Goal: Obtain resource: Download file/media

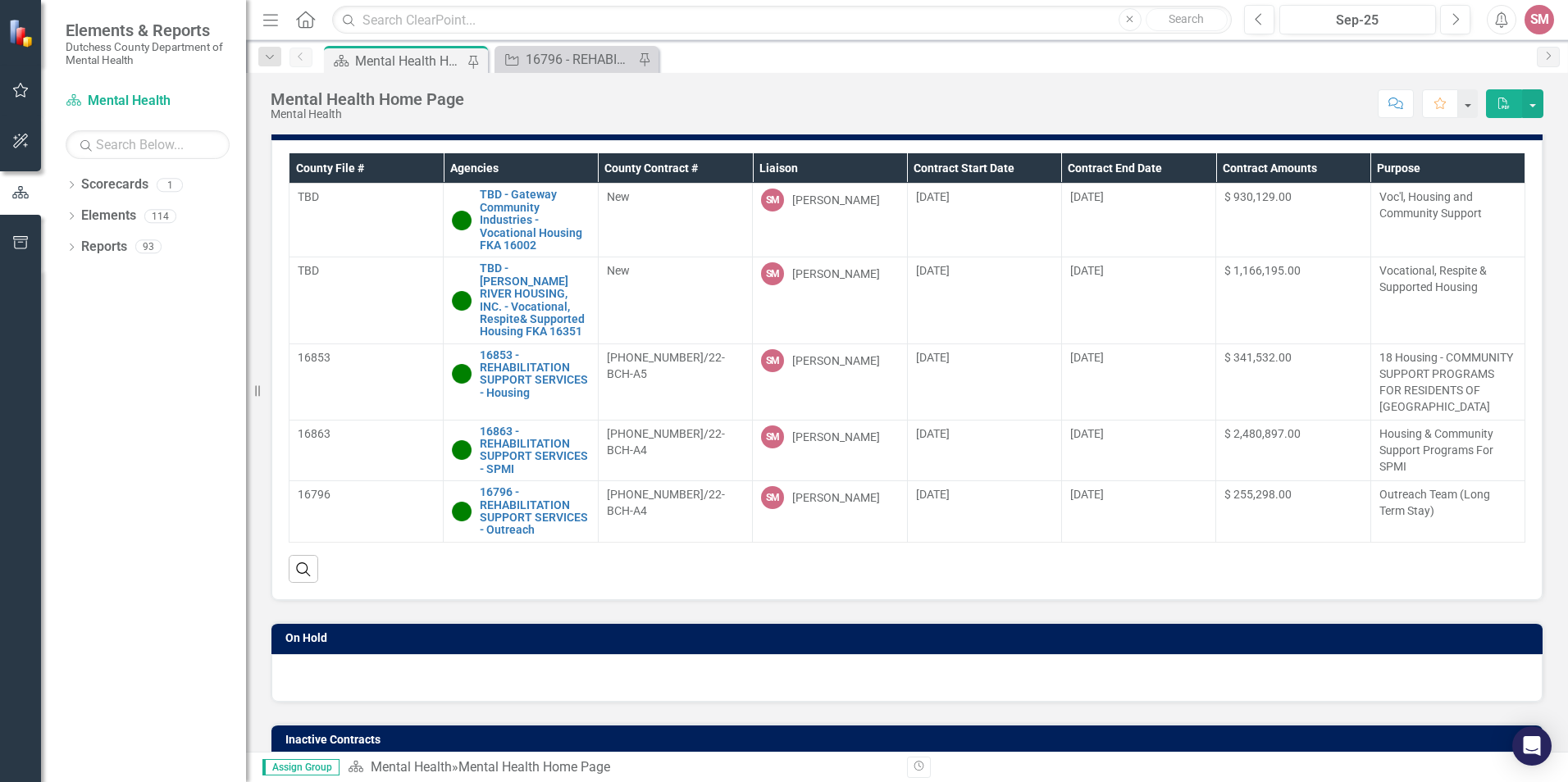
scroll to position [84, 0]
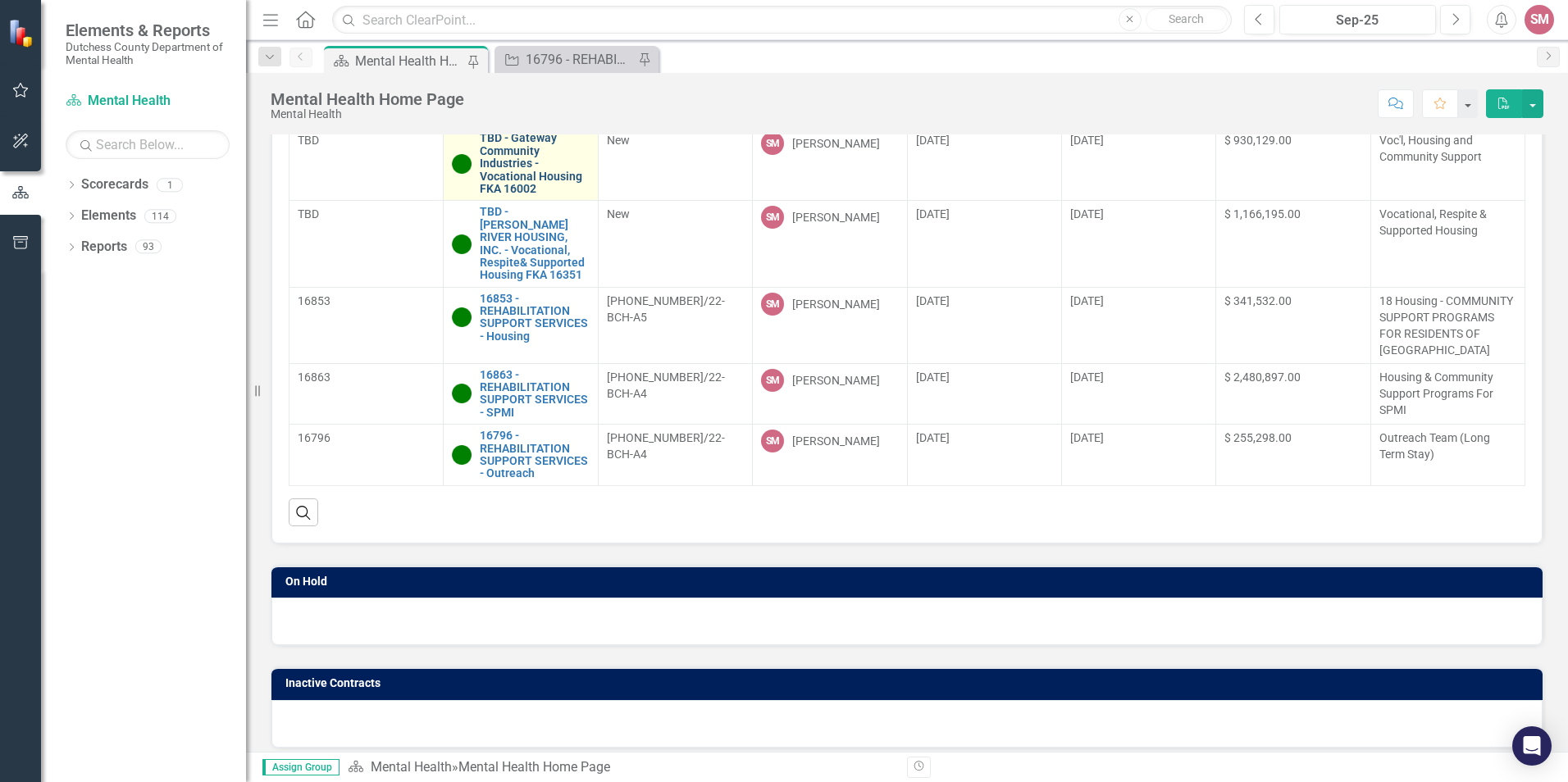
click at [522, 162] on link "TBD - Gateway Community Industries - Vocational Housing FKA 16002" at bounding box center [534, 163] width 109 height 63
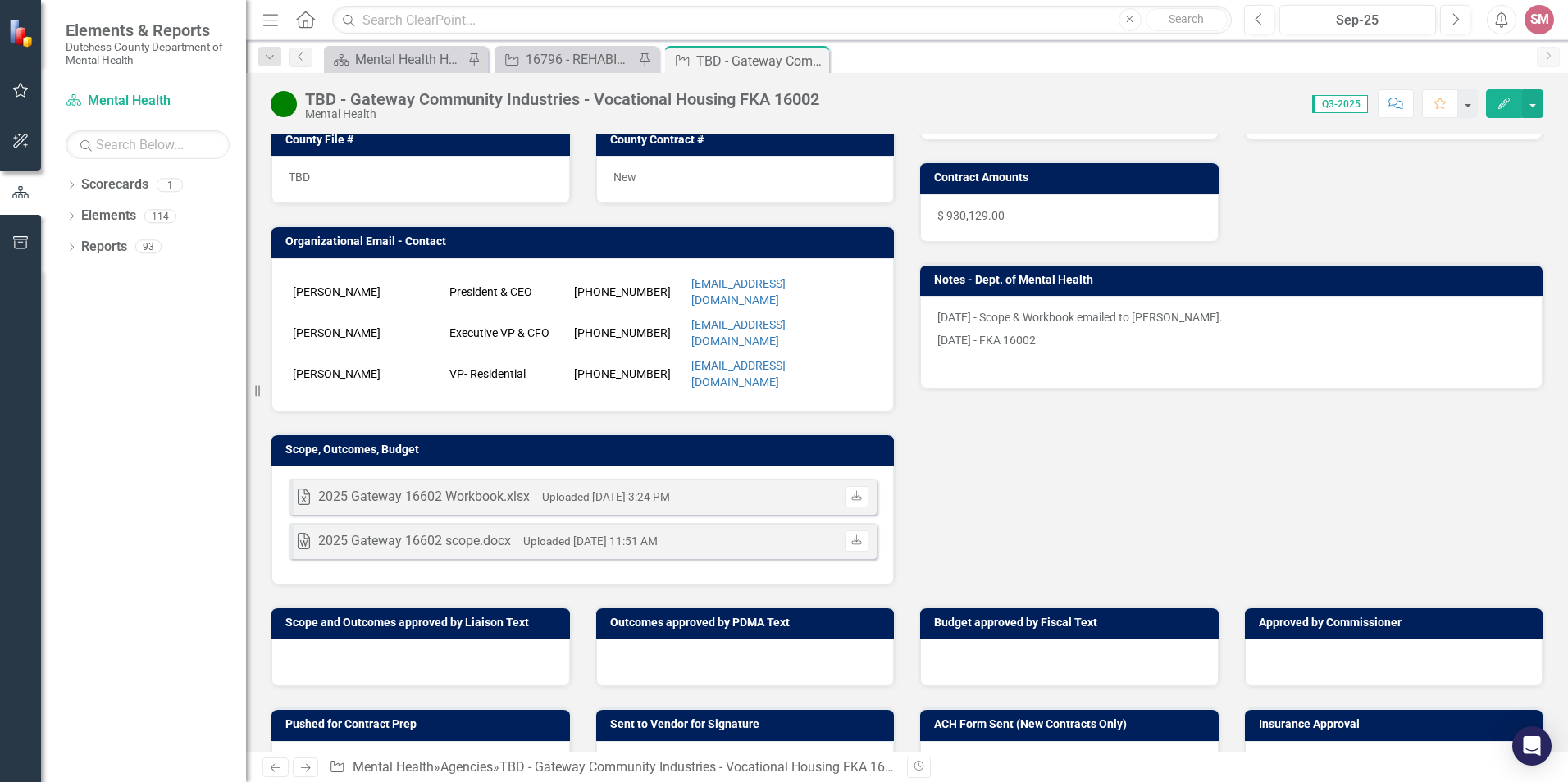
scroll to position [288, 0]
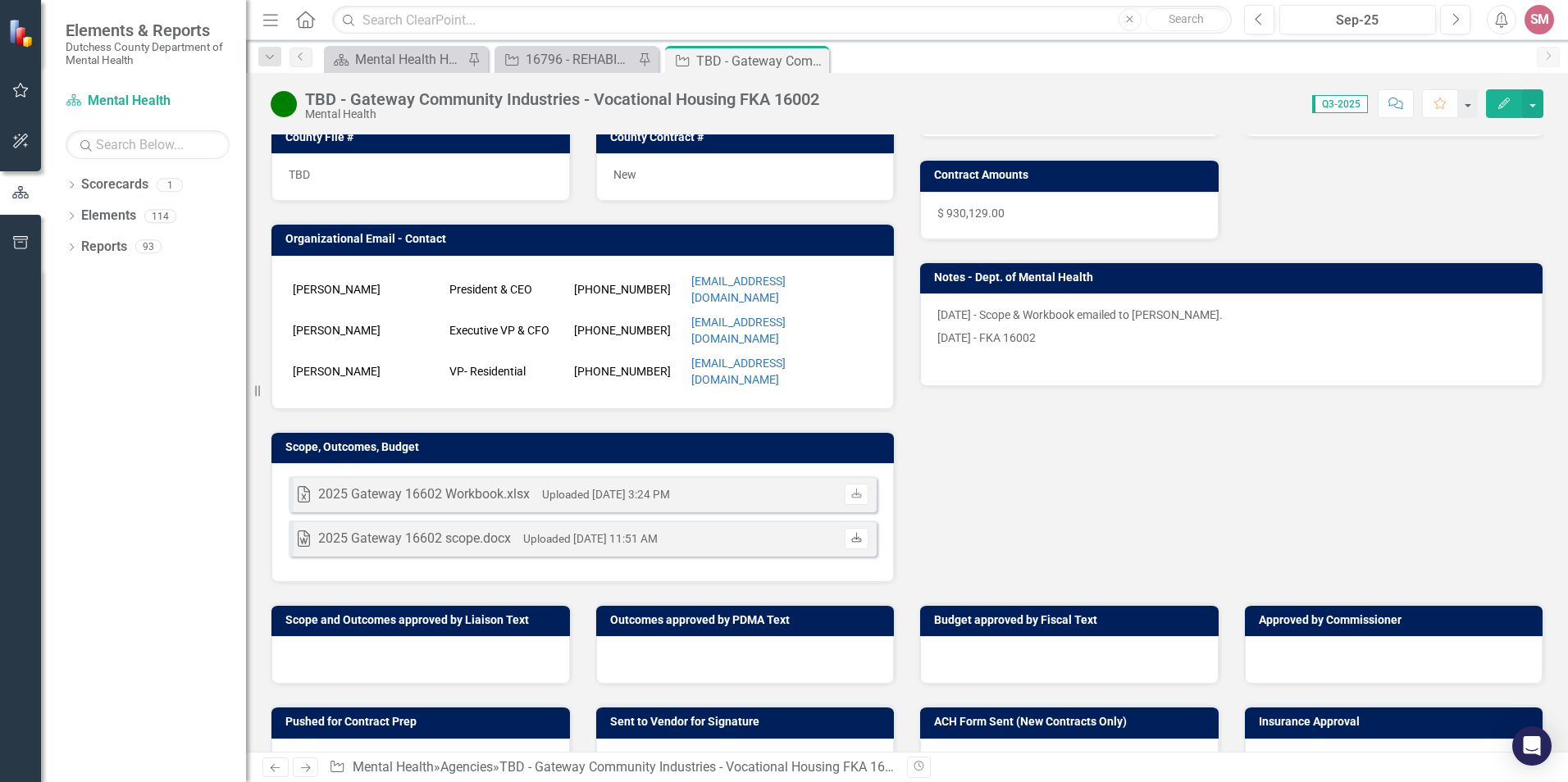
click at [854, 535] on icon "Download" at bounding box center [856, 538] width 12 height 10
click at [850, 490] on icon "Download" at bounding box center [856, 494] width 12 height 10
click at [851, 535] on icon "Download" at bounding box center [856, 538] width 12 height 10
click at [846, 532] on link "Download" at bounding box center [856, 538] width 24 height 21
drag, startPoint x: 735, startPoint y: 536, endPoint x: 1442, endPoint y: 469, distance: 710.2
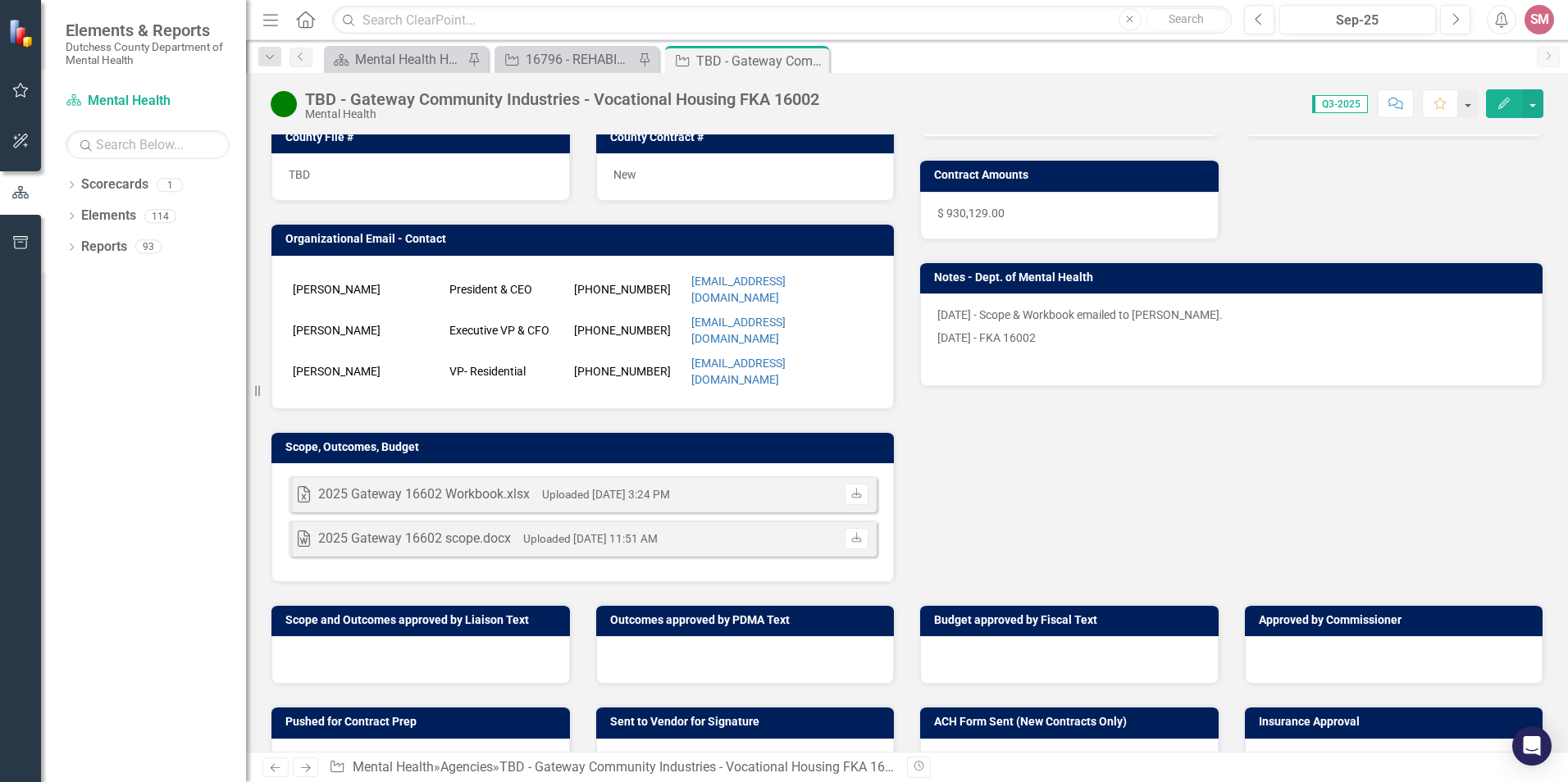
click at [1442, 469] on div "Liaison SM [PERSON_NAME] Internal Copy To SM [PERSON_NAME] [PERSON_NAME]-[PERSO…" at bounding box center [907, 258] width 1297 height 649
click at [1531, 102] on button "button" at bounding box center [1533, 103] width 21 height 29
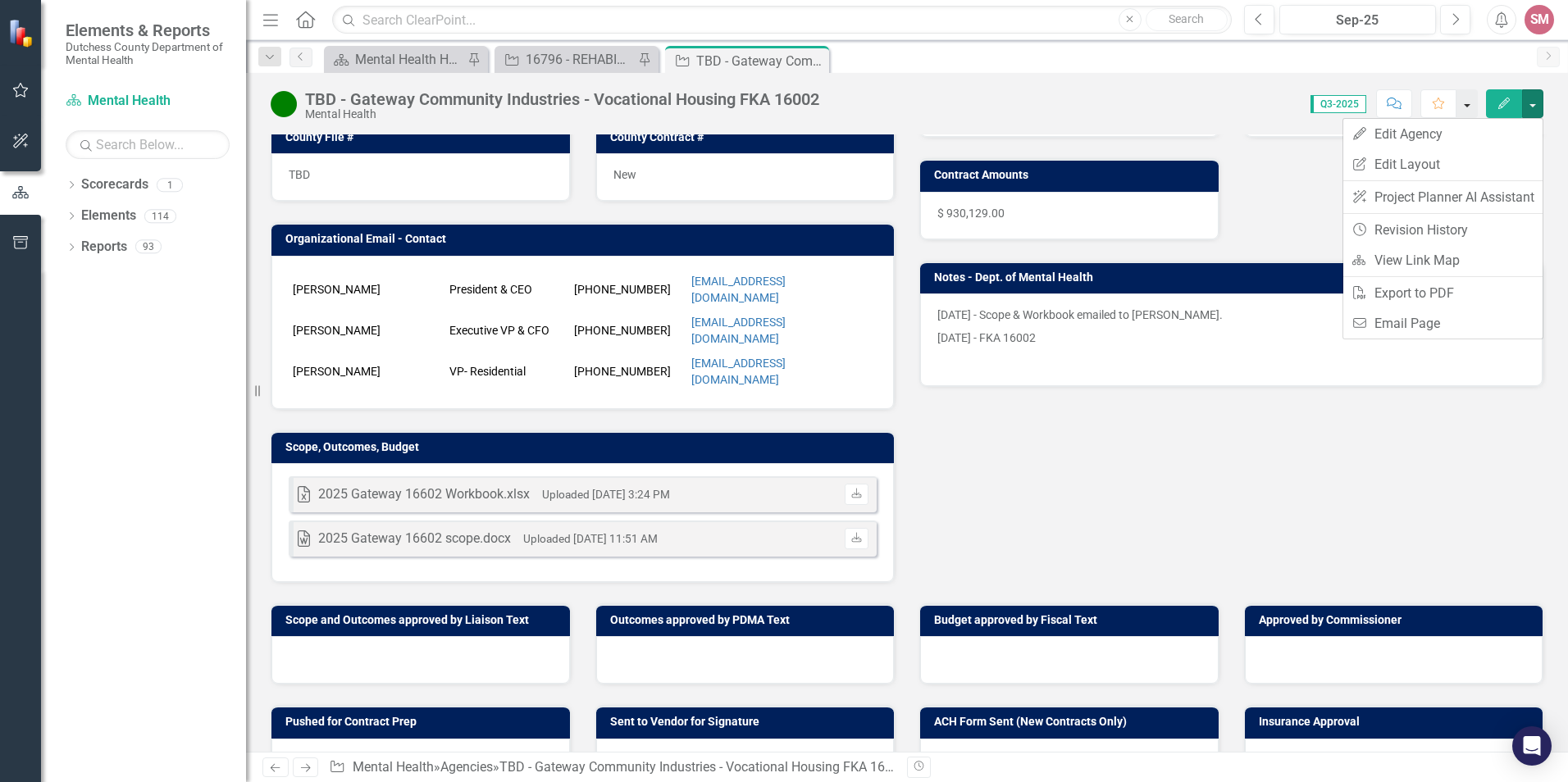
click at [1468, 106] on button "button" at bounding box center [1467, 103] width 21 height 29
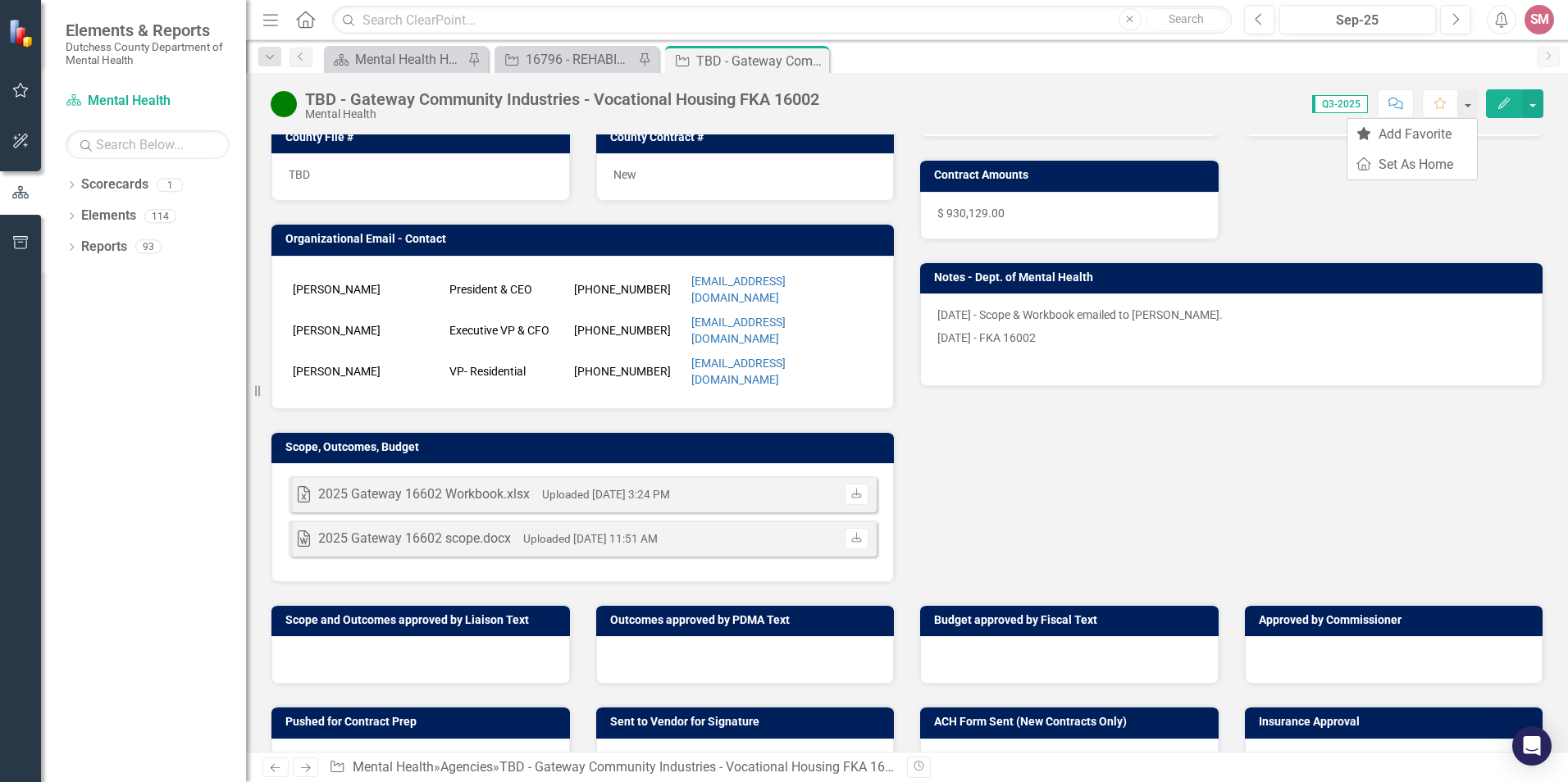
click at [1400, 99] on icon "Comment" at bounding box center [1395, 103] width 15 height 11
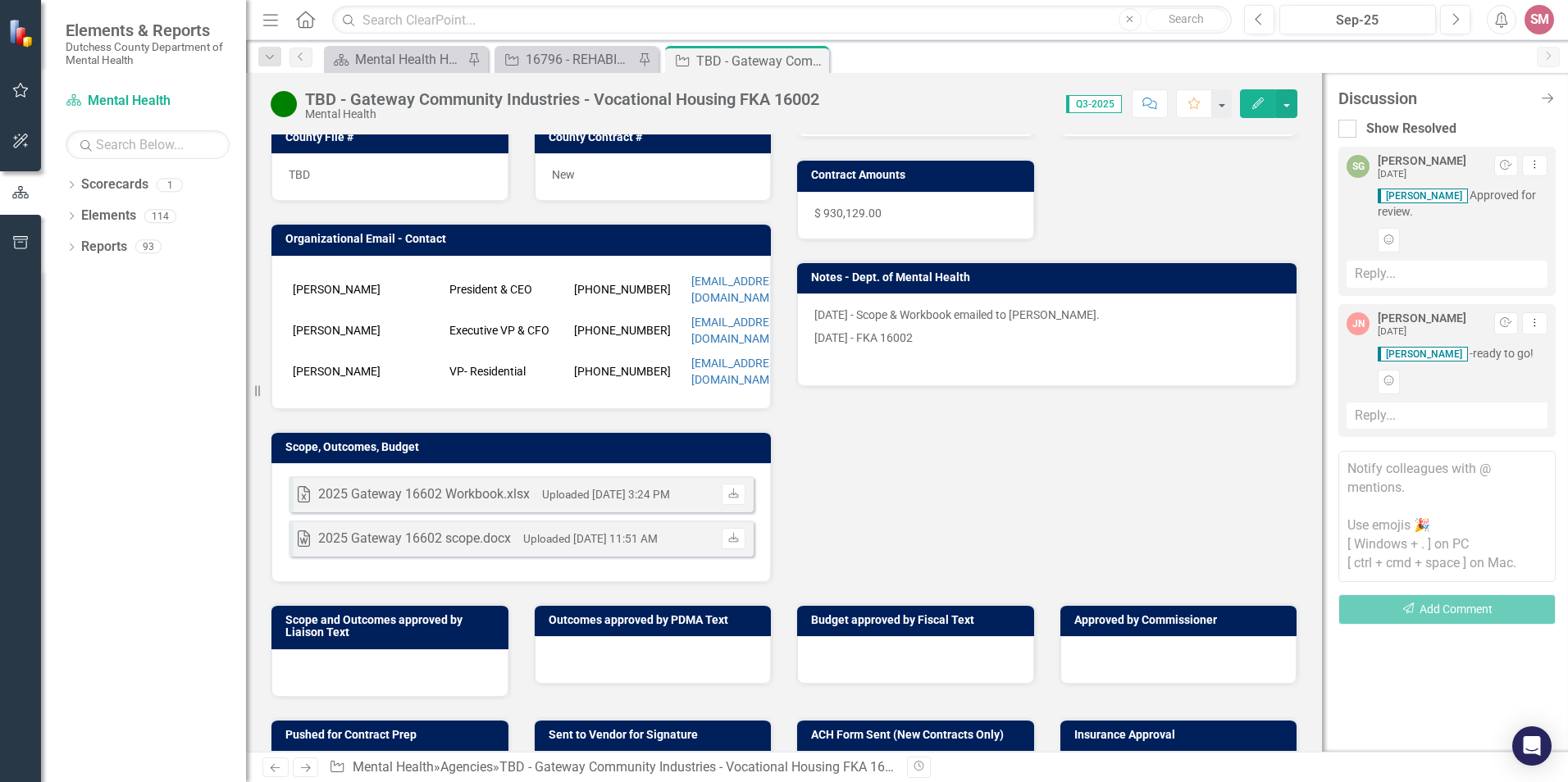
click at [1075, 102] on span "Q3-2025" at bounding box center [1094, 104] width 56 height 18
click at [1549, 95] on icon "Close Discussion Bar" at bounding box center [1547, 98] width 20 height 16
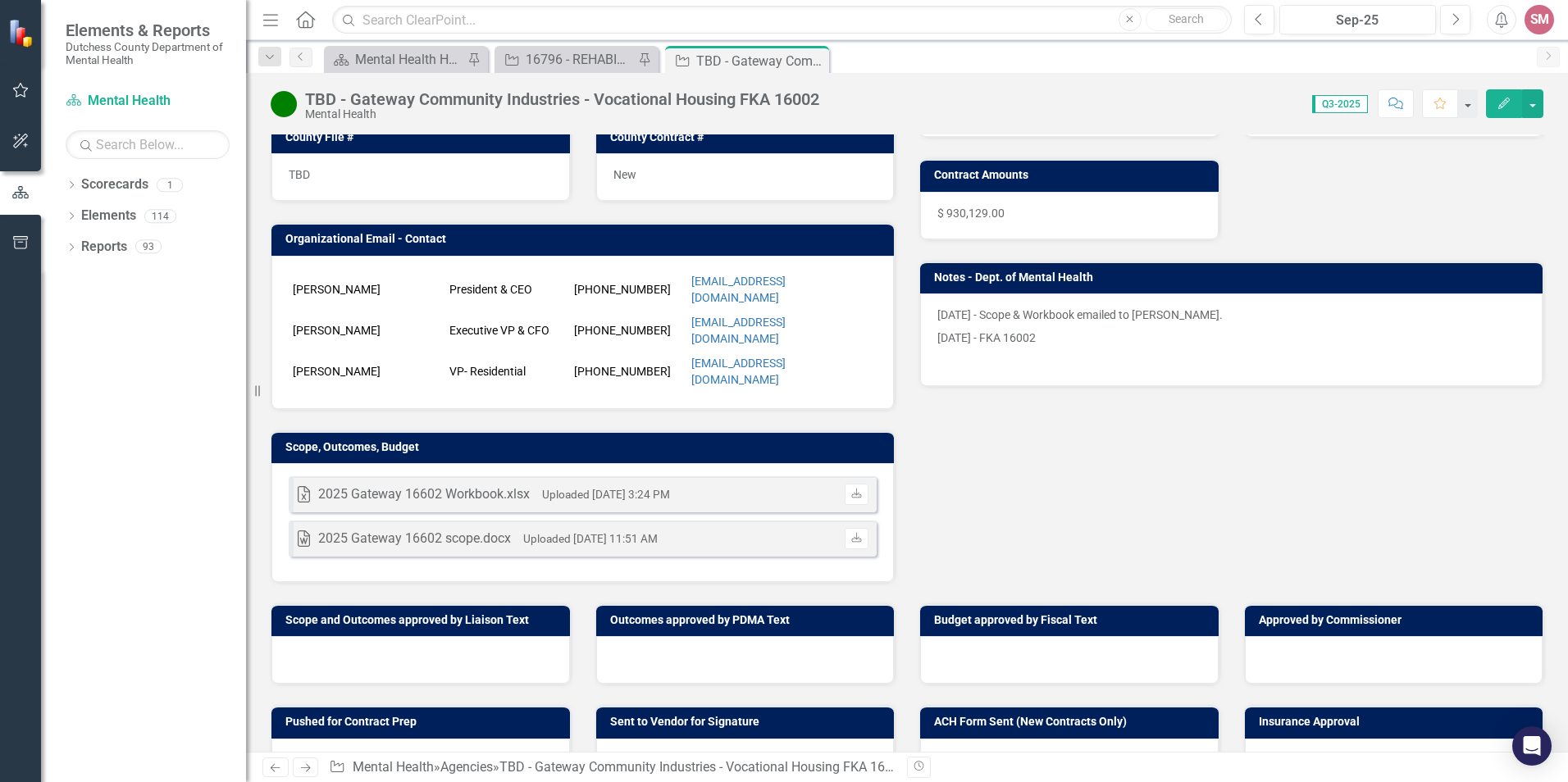
click at [269, 20] on icon "button" at bounding box center [271, 19] width 15 height 11
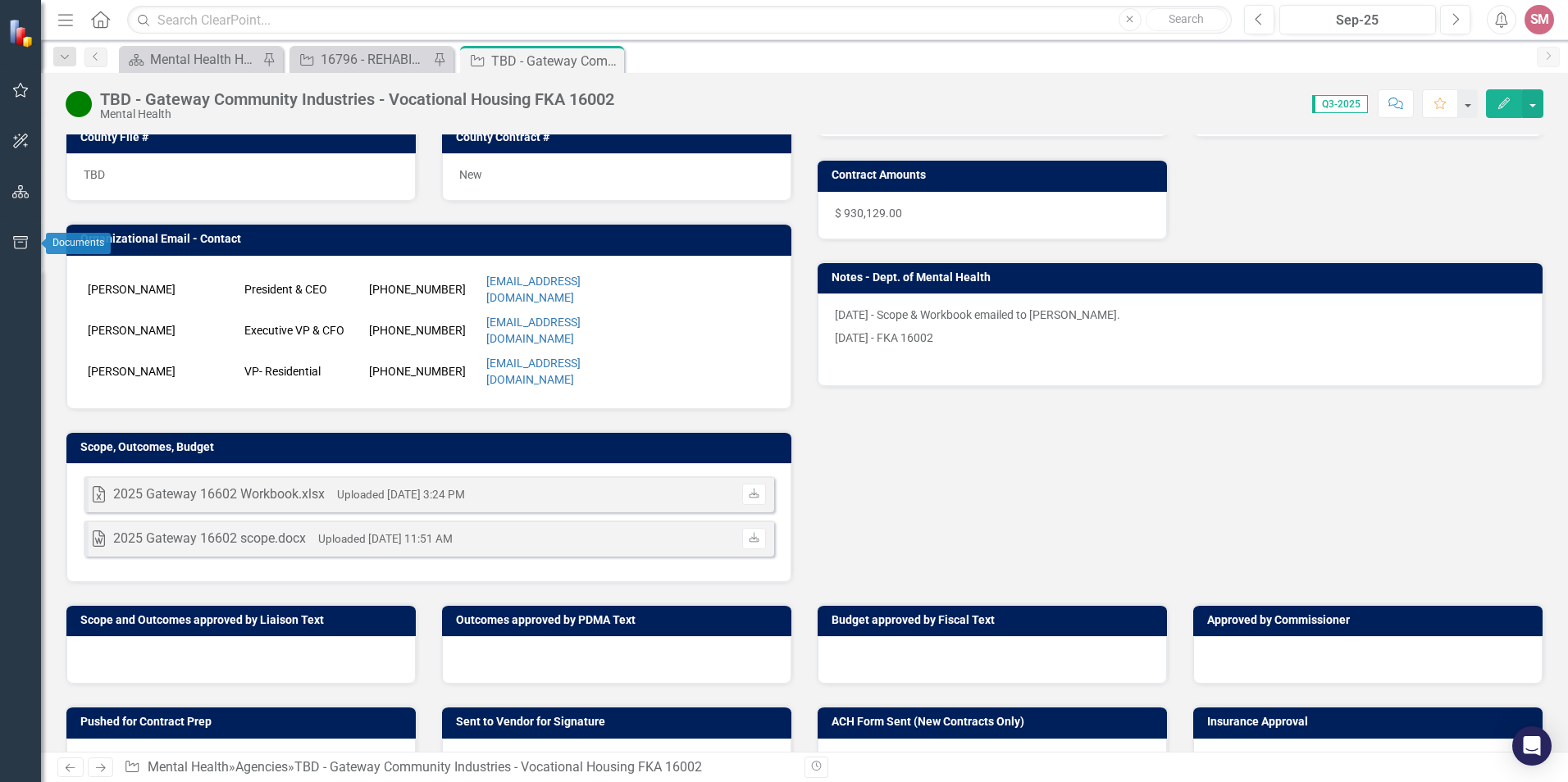
click at [21, 237] on icon "button" at bounding box center [20, 243] width 15 height 13
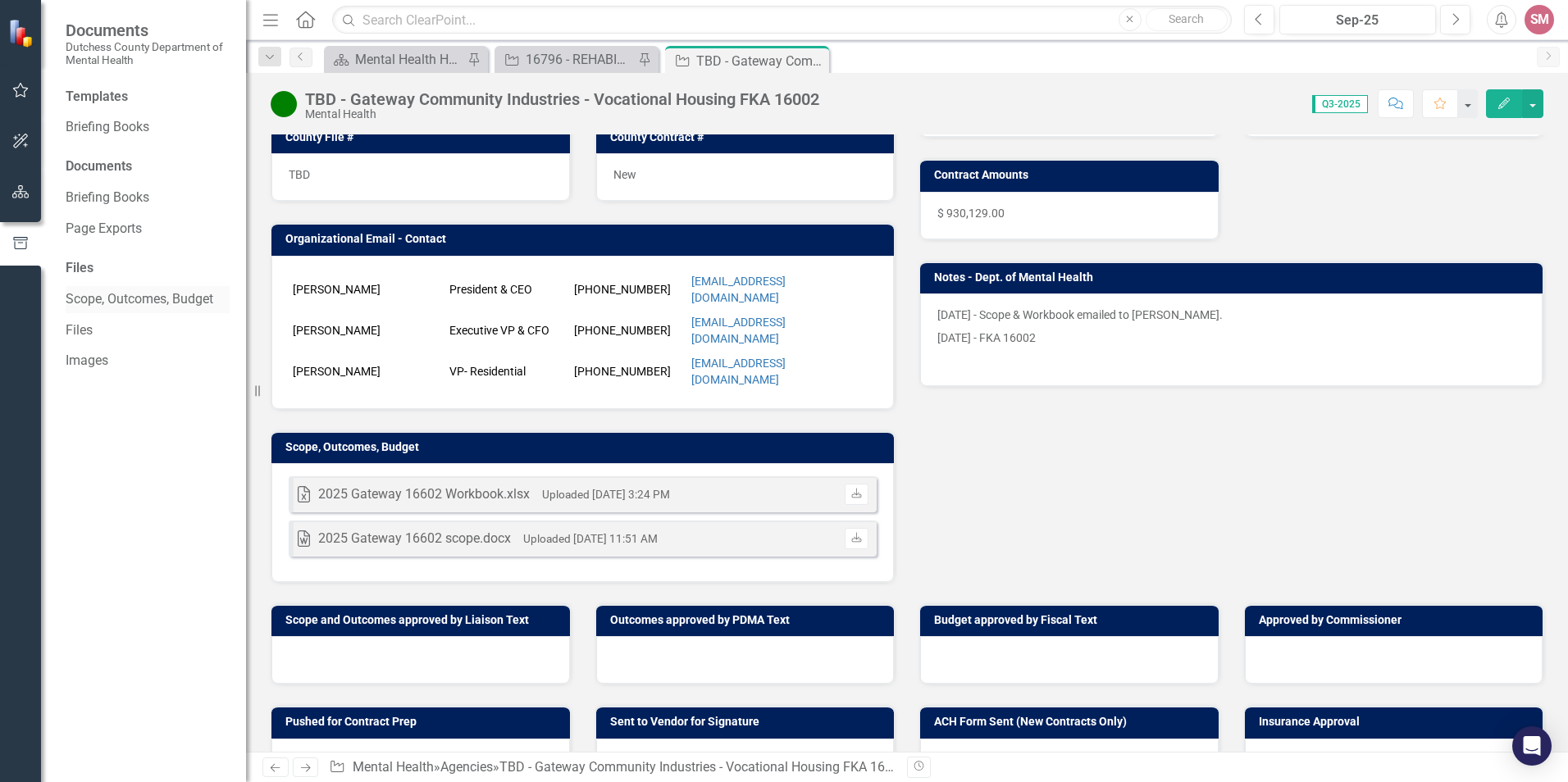
click at [175, 294] on link "Scope, Outcomes, Budget" at bounding box center [148, 300] width 164 height 19
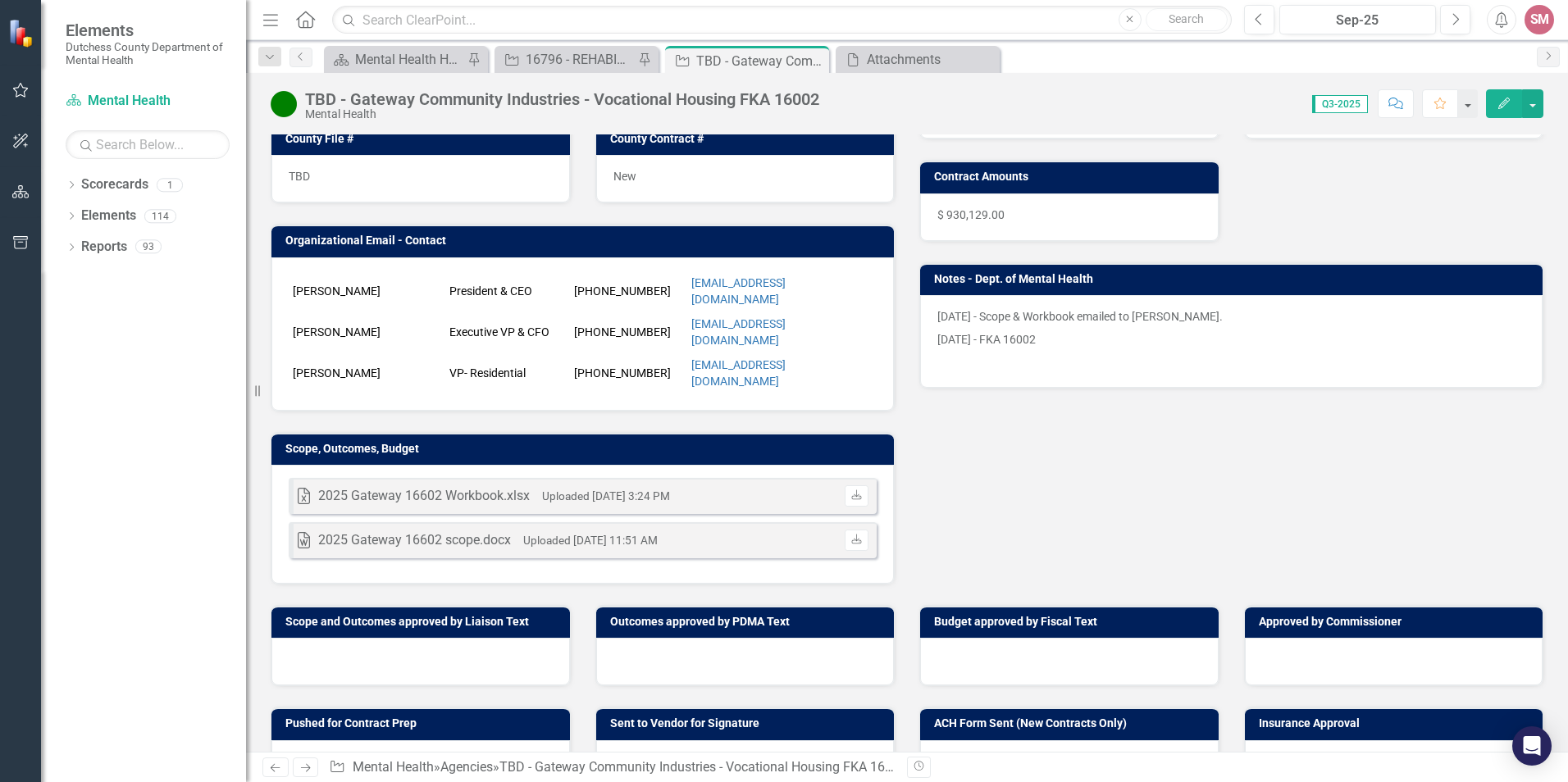
scroll to position [328, 0]
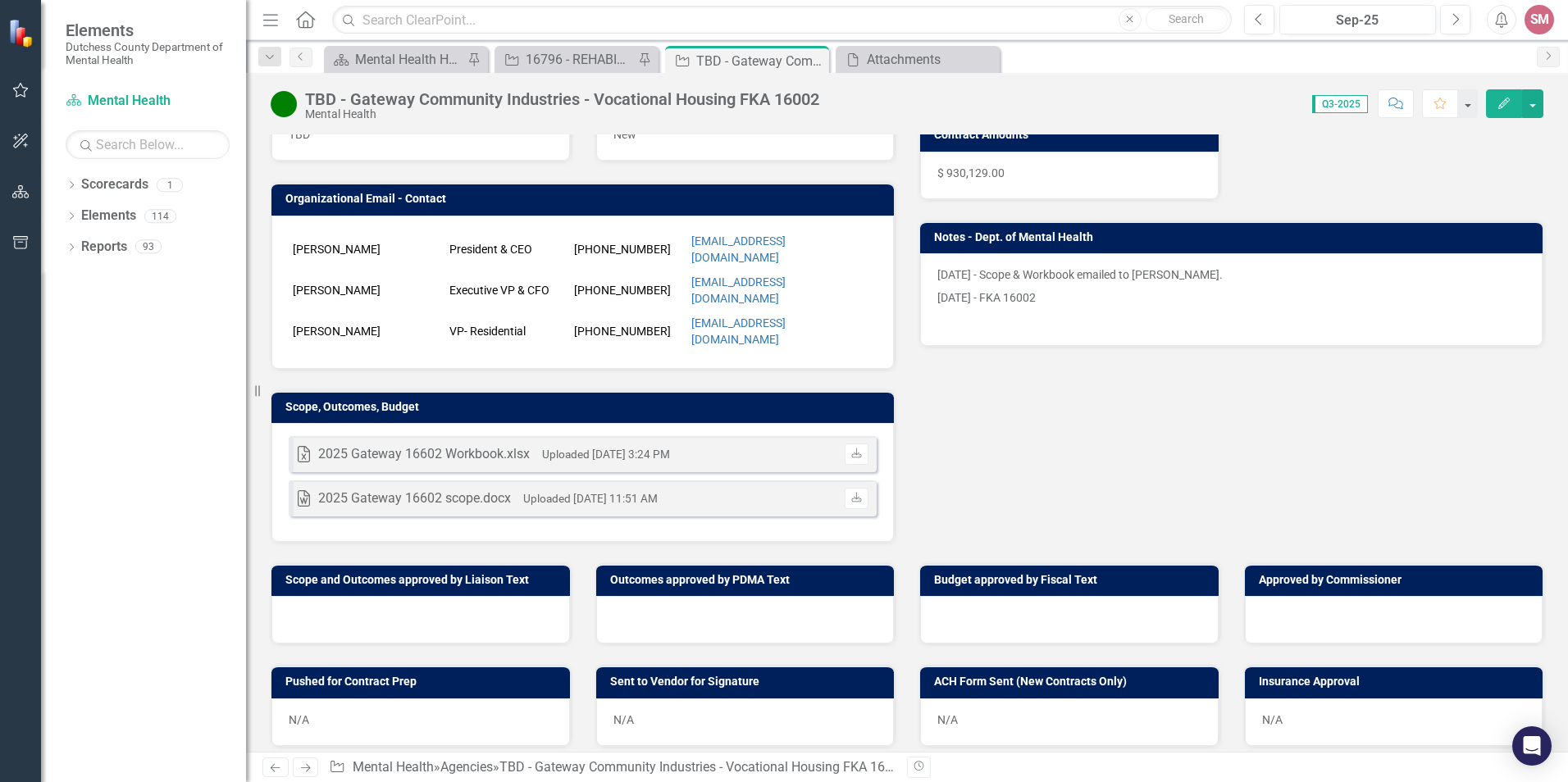
click at [450, 406] on h3 "Scope, Outcomes, Budget" at bounding box center [586, 407] width 601 height 12
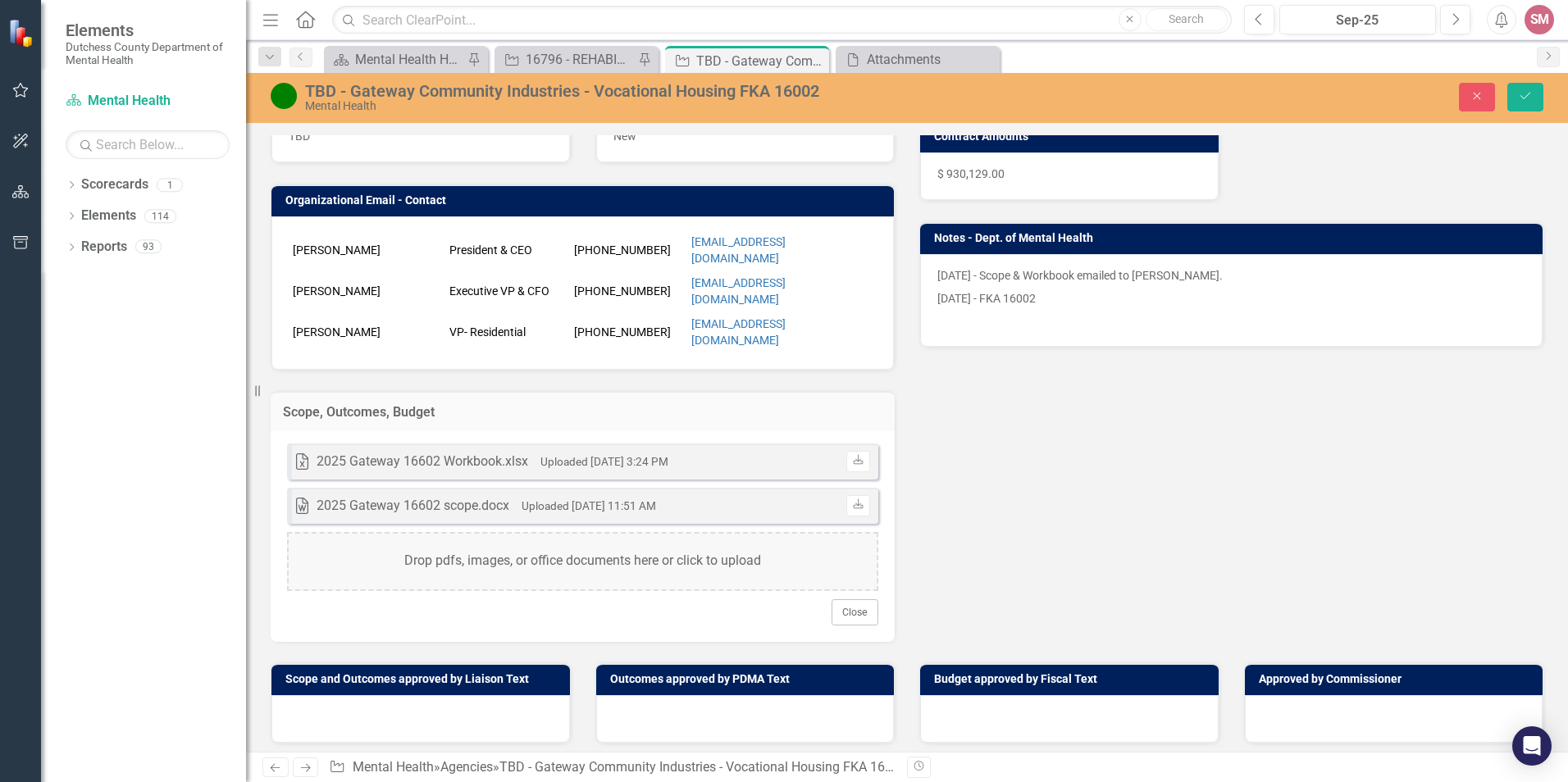
click at [326, 545] on div "Drop pdfs, images, or office documents here or click to upload" at bounding box center [582, 562] width 591 height 59
drag, startPoint x: 335, startPoint y: 541, endPoint x: 1104, endPoint y: 439, distance: 775.7
click at [1104, 439] on div "Liaison SM [PERSON_NAME] Internal Copy To SM [PERSON_NAME] [PERSON_NAME]-[PERSO…" at bounding box center [907, 269] width 1297 height 747
click at [1482, 92] on icon "Close" at bounding box center [1476, 95] width 15 height 11
